Goal: Information Seeking & Learning: Find specific fact

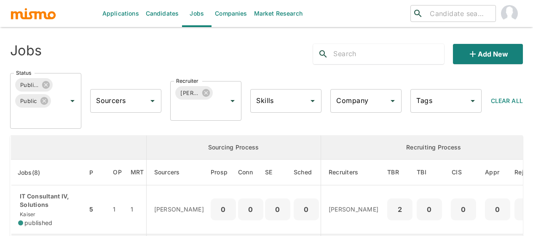
scroll to position [127, 0]
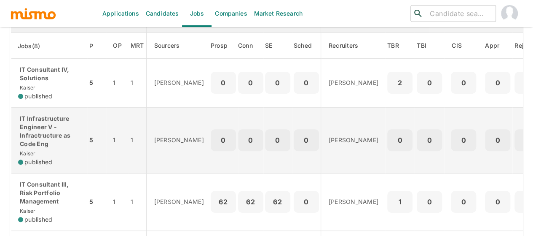
click at [48, 129] on p "IT Infrastructure Engineer V - Infractructure as Code Eng" at bounding box center [49, 131] width 62 height 34
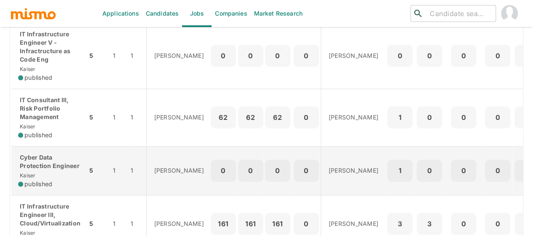
scroll to position [253, 0]
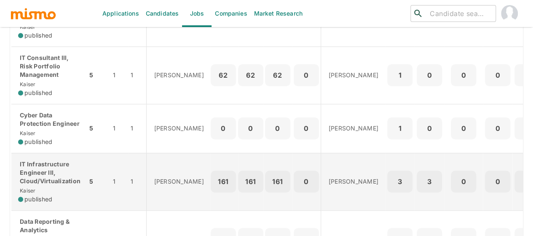
click at [47, 167] on p "IT Infrastructure Engineer III, Cloud/Virtualization" at bounding box center [49, 172] width 62 height 25
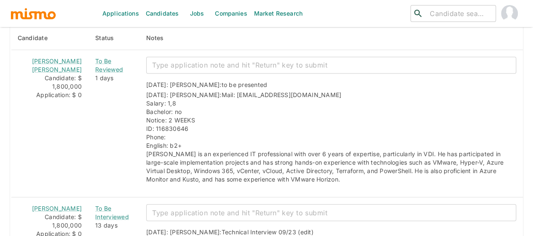
scroll to position [881, 0]
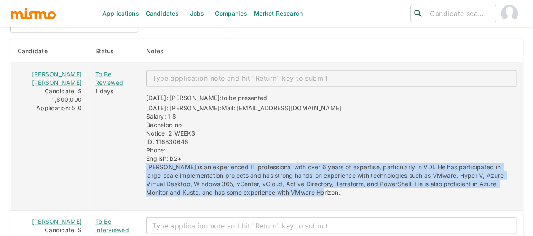
drag, startPoint x: 295, startPoint y: 188, endPoint x: 133, endPoint y: 162, distance: 163.5
click at [140, 162] on div "09/22/2025: Kaiser: to be presented 09/22/2025: Kaiser: Mail: braynermorales_97…" at bounding box center [328, 142] width 377 height 110
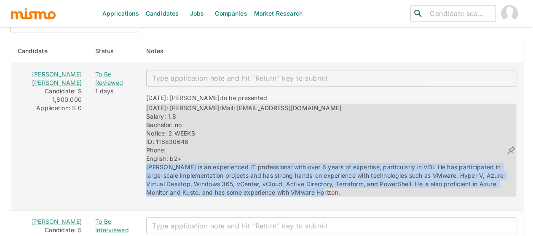
copy span "Brayner is an experienced IT professional with over 6 years of expertise, parti…"
click at [211, 183] on div "09/22/2025: Kaiser: Mail: braynermorales_97@hotmail.com Salary: 1,8 Bachelor: n…" at bounding box center [326, 150] width 360 height 93
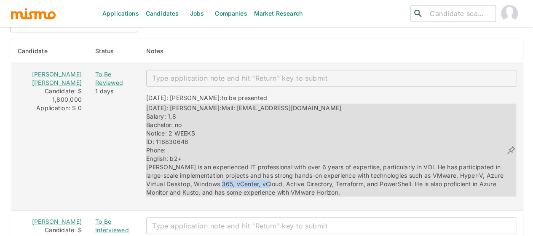
drag, startPoint x: 207, startPoint y: 178, endPoint x: 254, endPoint y: 179, distance: 47.7
click at [254, 179] on span "Mail: braynermorales_97@hotmail.com Salary: 1,8 Bachelor: no Notice: 2 WEEKS ID…" at bounding box center [325, 150] width 359 height 92
click at [233, 184] on span "Mail: braynermorales_97@hotmail.com Salary: 1,8 Bachelor: no Notice: 2 WEEKS ID…" at bounding box center [325, 150] width 359 height 92
drag, startPoint x: 202, startPoint y: 178, endPoint x: 250, endPoint y: 178, distance: 47.7
click at [250, 178] on span "Mail: braynermorales_97@hotmail.com Salary: 1,8 Bachelor: no Notice: 2 WEEKS ID…" at bounding box center [325, 150] width 359 height 92
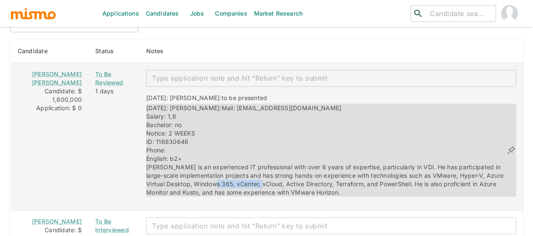
copy span "vCenter, vCloud"
